Goal: Navigation & Orientation: Find specific page/section

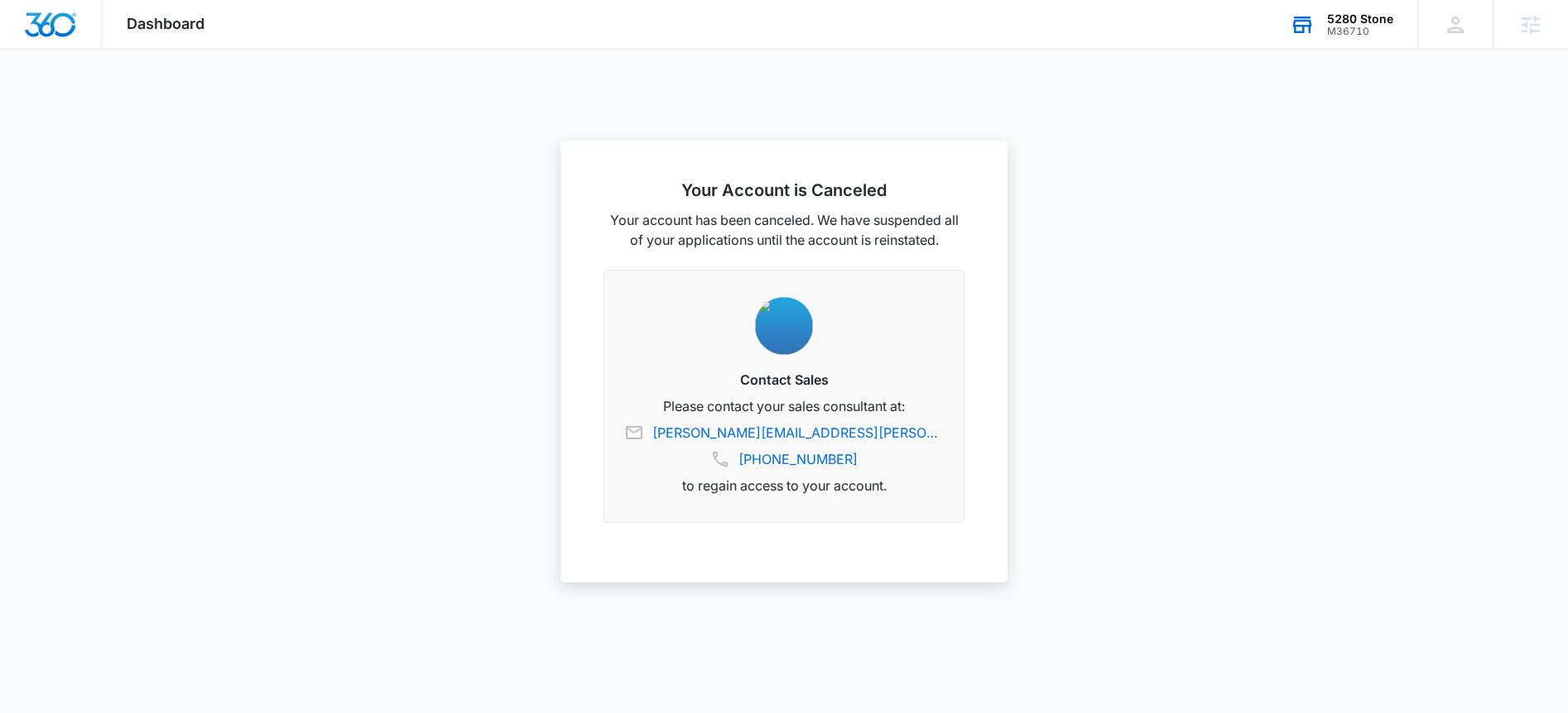
click at [1329, 45] on div "5280 Stone M36710 Your Accounts View All" at bounding box center [1341, 24] width 153 height 49
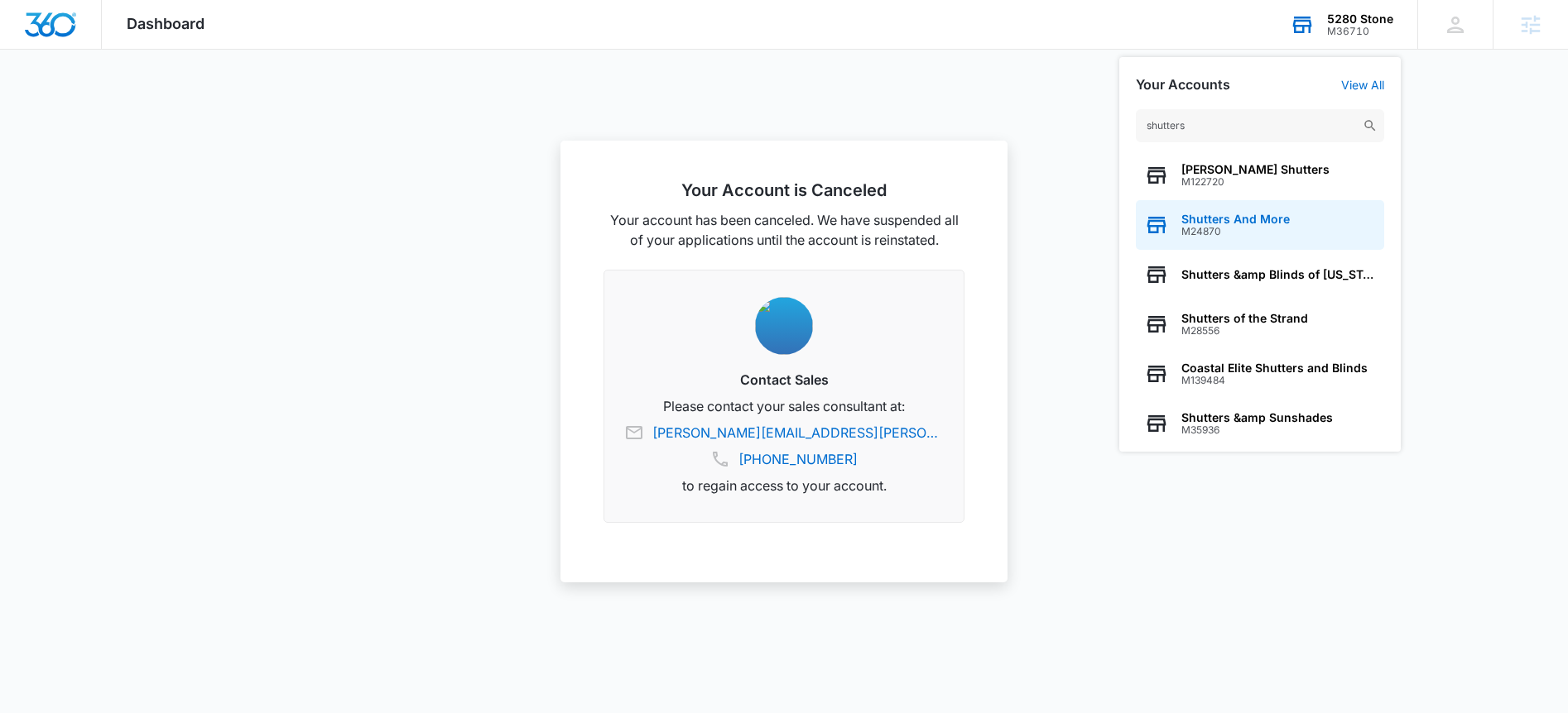
type input "shutters"
click at [1272, 217] on span "Shutters And More" at bounding box center [1236, 219] width 108 height 14
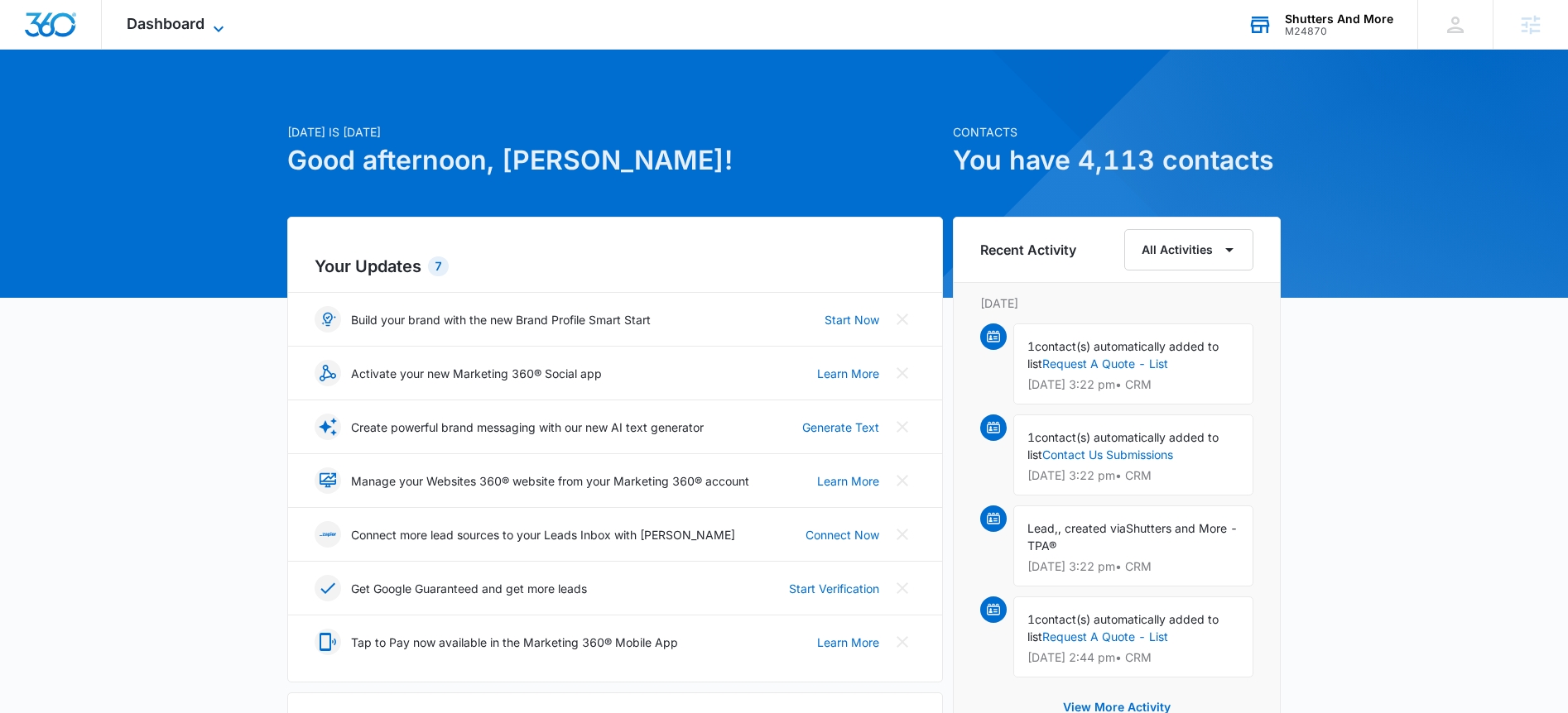
click at [164, 25] on span "Dashboard" at bounding box center [165, 23] width 78 height 17
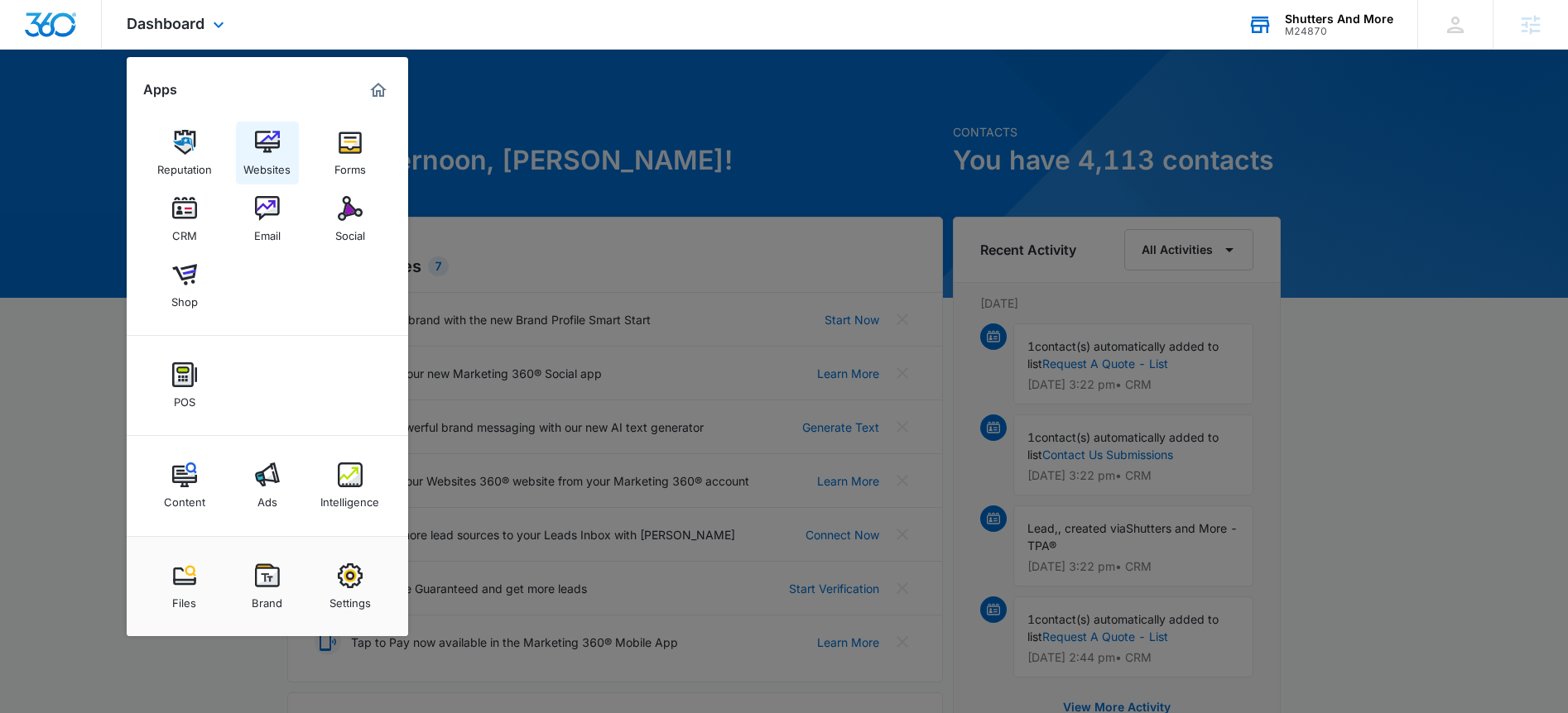
click at [273, 153] on img at bounding box center [267, 143] width 25 height 25
